Goal: Task Accomplishment & Management: Use online tool/utility

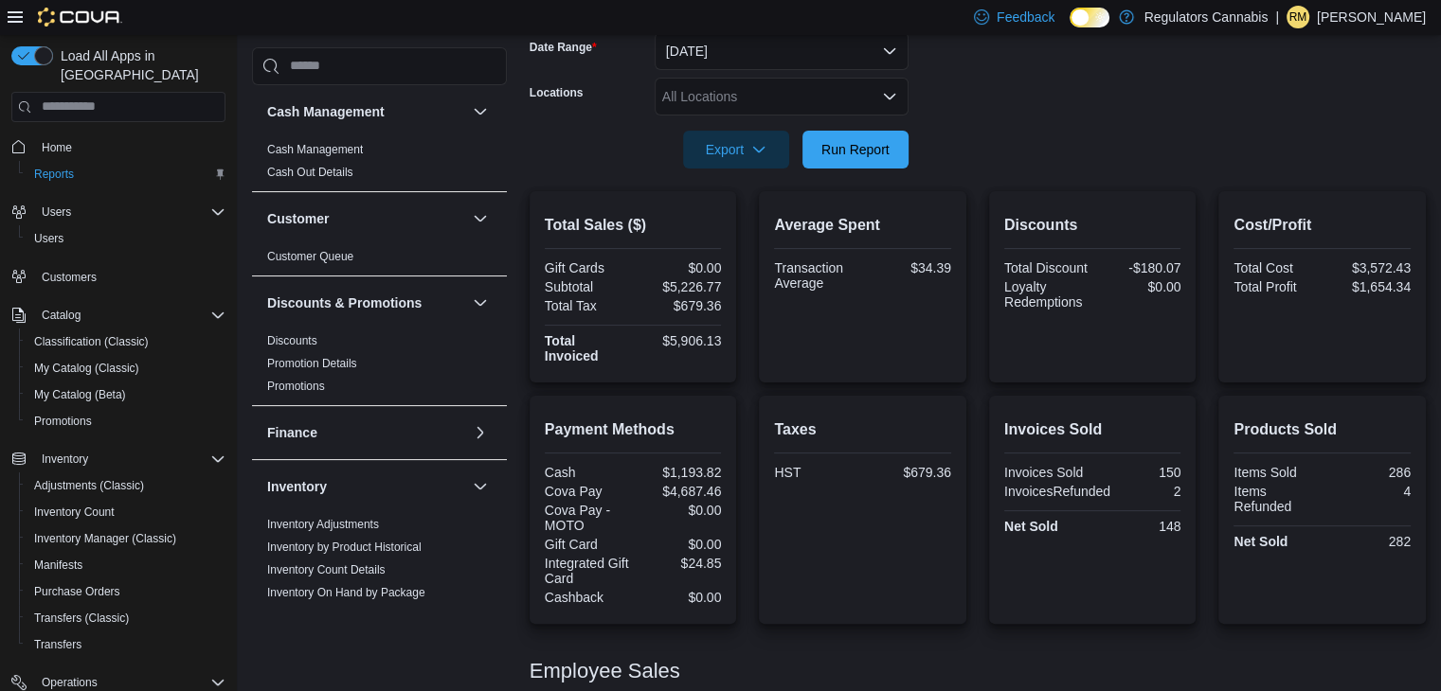
scroll to position [1024, 0]
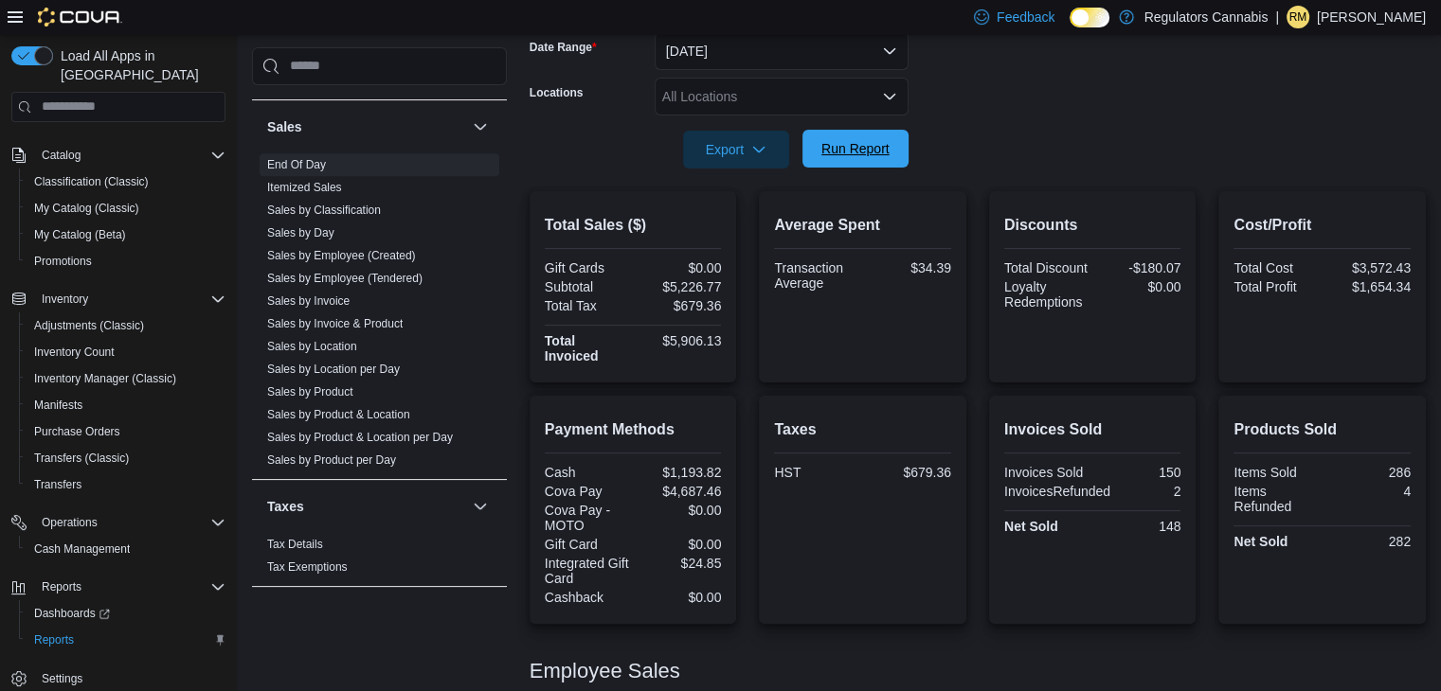
click at [863, 141] on span "Run Report" at bounding box center [855, 148] width 68 height 19
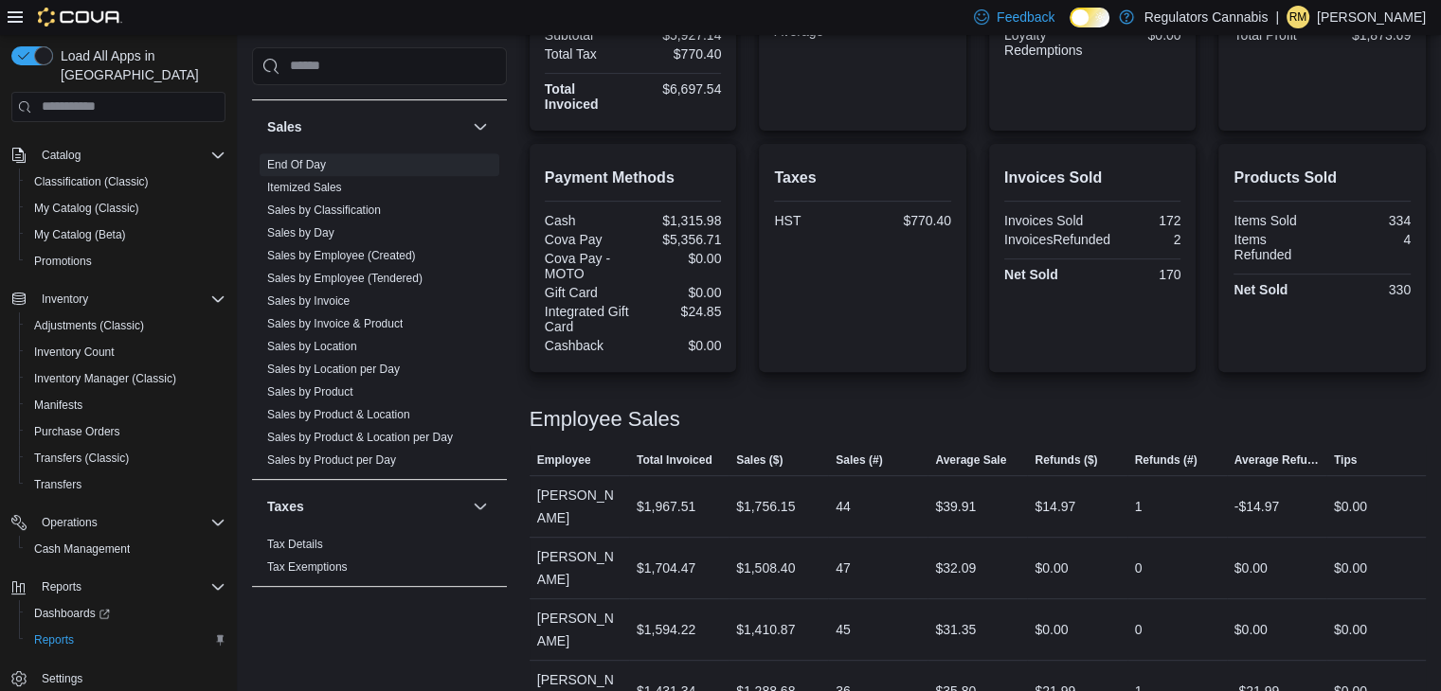
click at [1371, 20] on p "Rachel McLennan" at bounding box center [1370, 17] width 109 height 23
click at [1299, 189] on span "Sign Out" at bounding box center [1303, 180] width 51 height 19
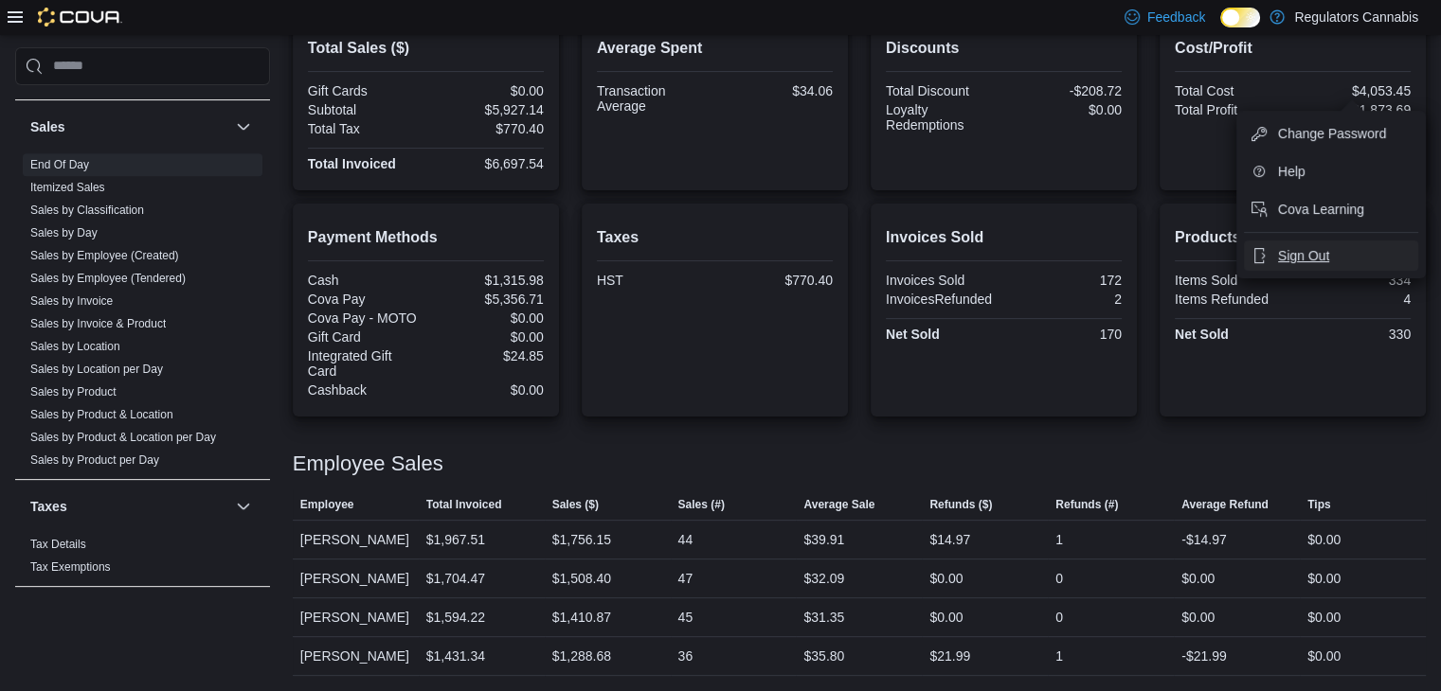
scroll to position [473, 0]
